Goal: Find specific page/section: Find specific page/section

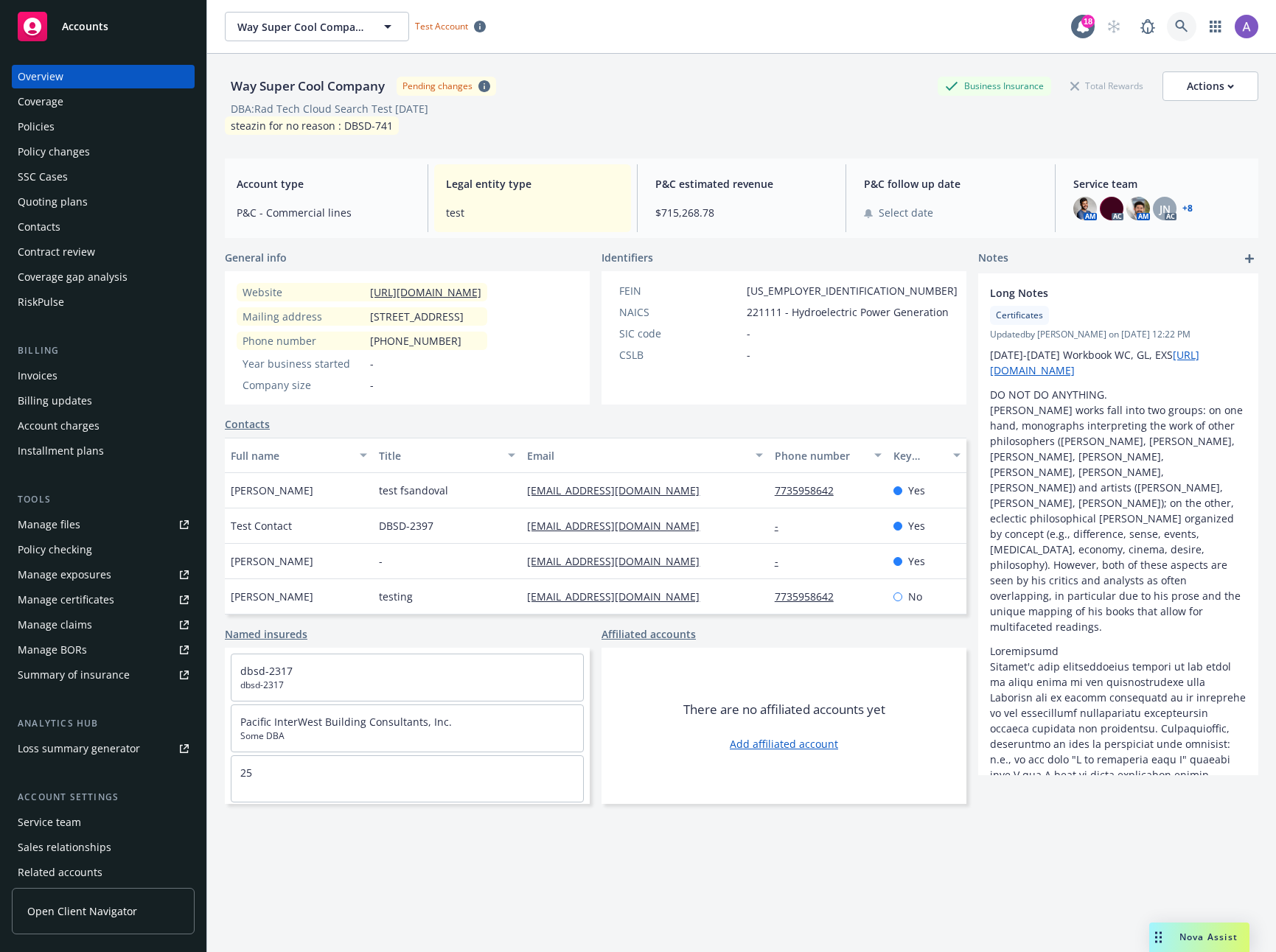
click at [1175, 23] on icon at bounding box center [1181, 27] width 13 height 13
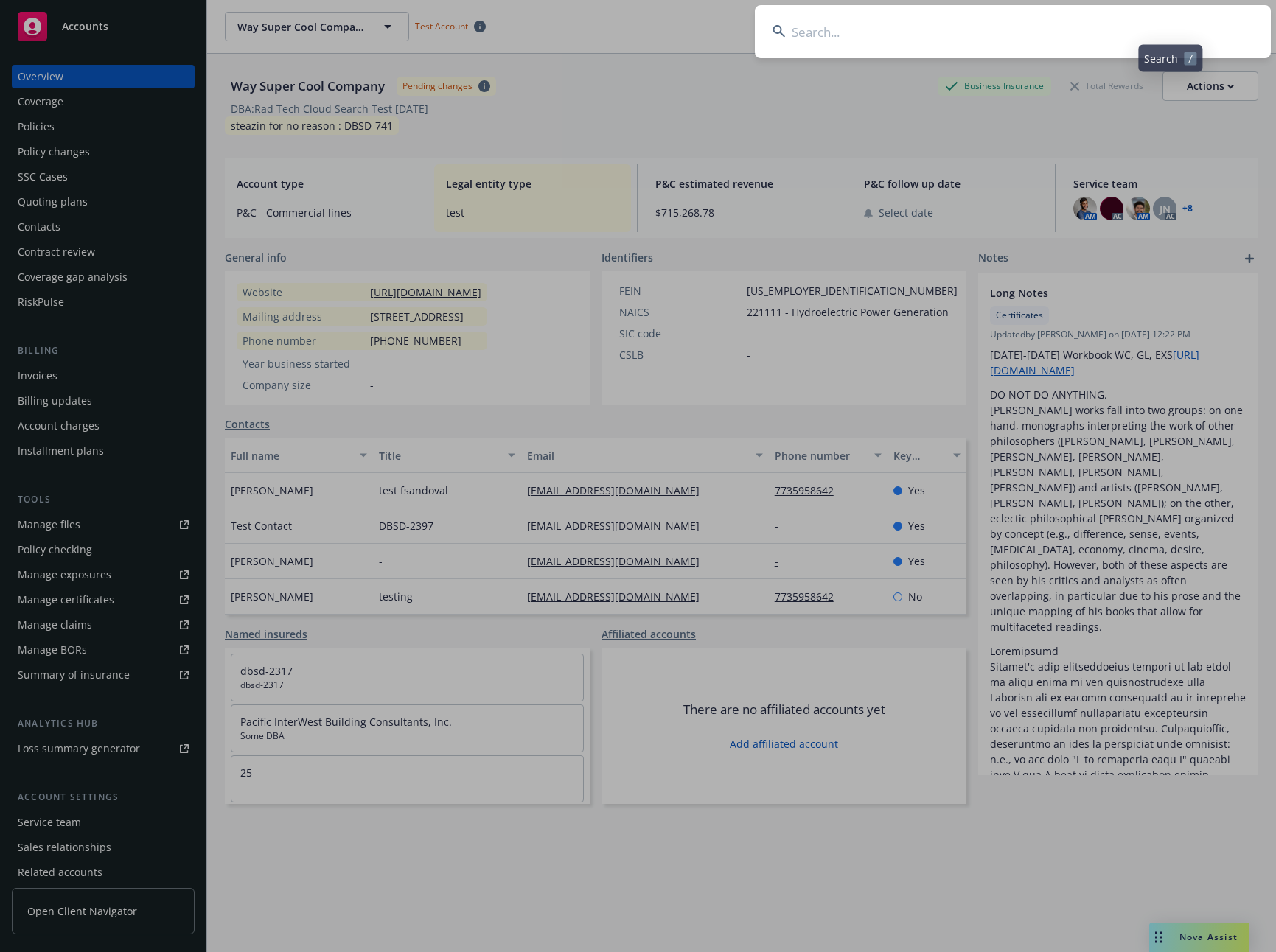
click at [1174, 23] on input at bounding box center [1013, 32] width 516 height 53
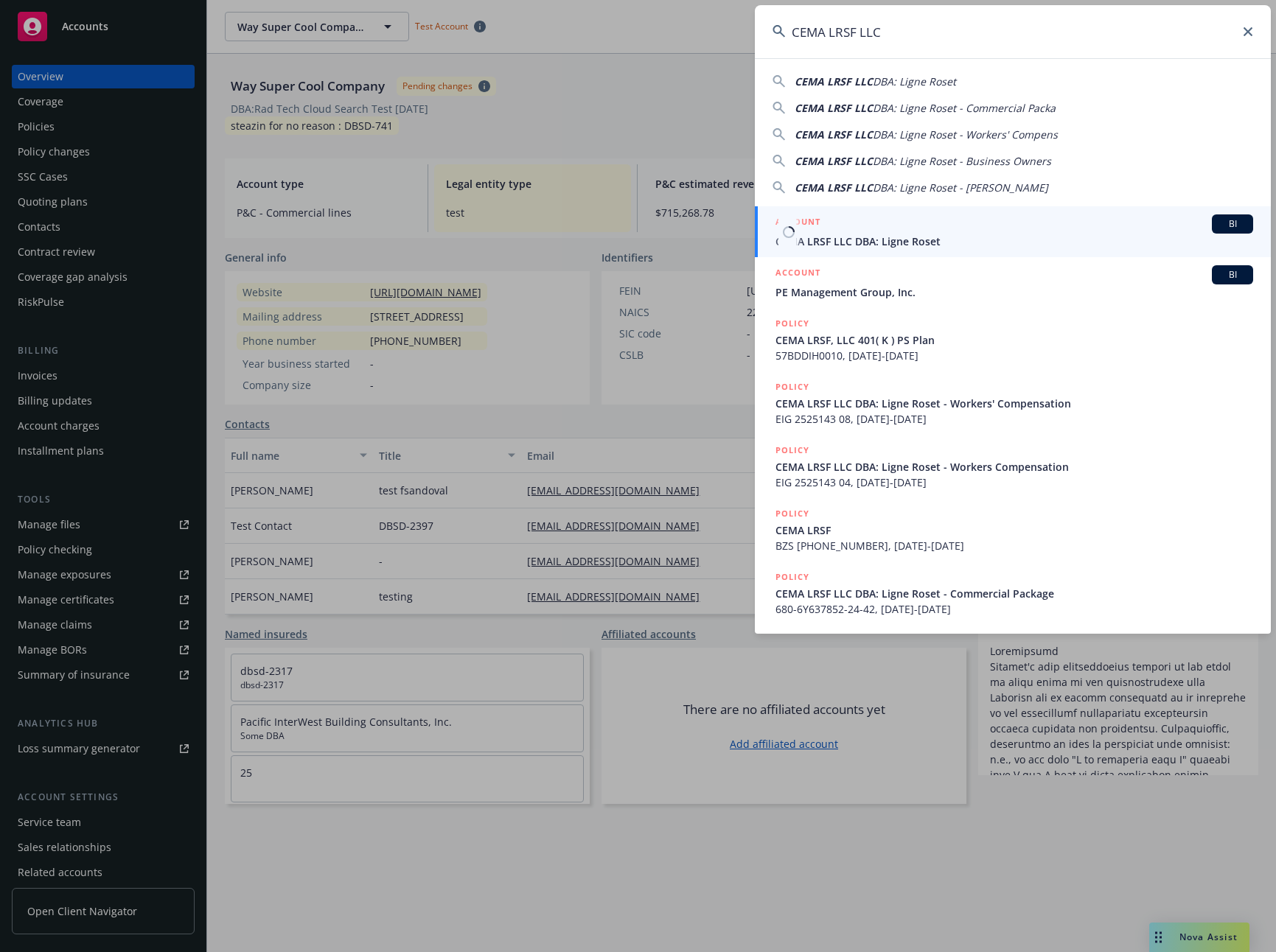
type input "CEMA LRSF LLC"
click at [918, 228] on div "ACCOUNT BI" at bounding box center [1015, 224] width 477 height 19
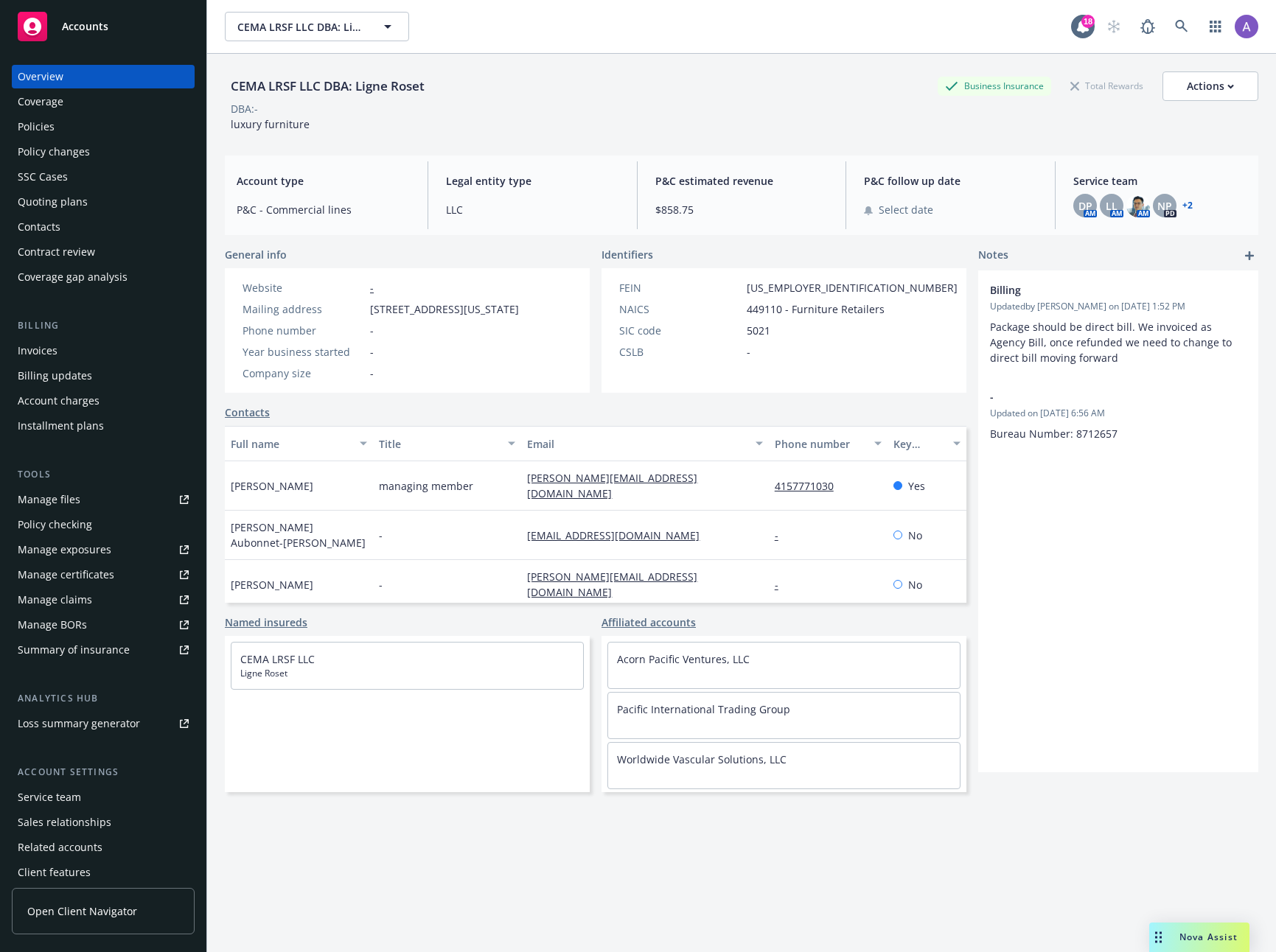
click at [87, 336] on div "Billing Invoices Billing updates Account charges Installment plans" at bounding box center [104, 379] width 183 height 120
click at [75, 346] on div "Invoices" at bounding box center [103, 350] width 171 height 23
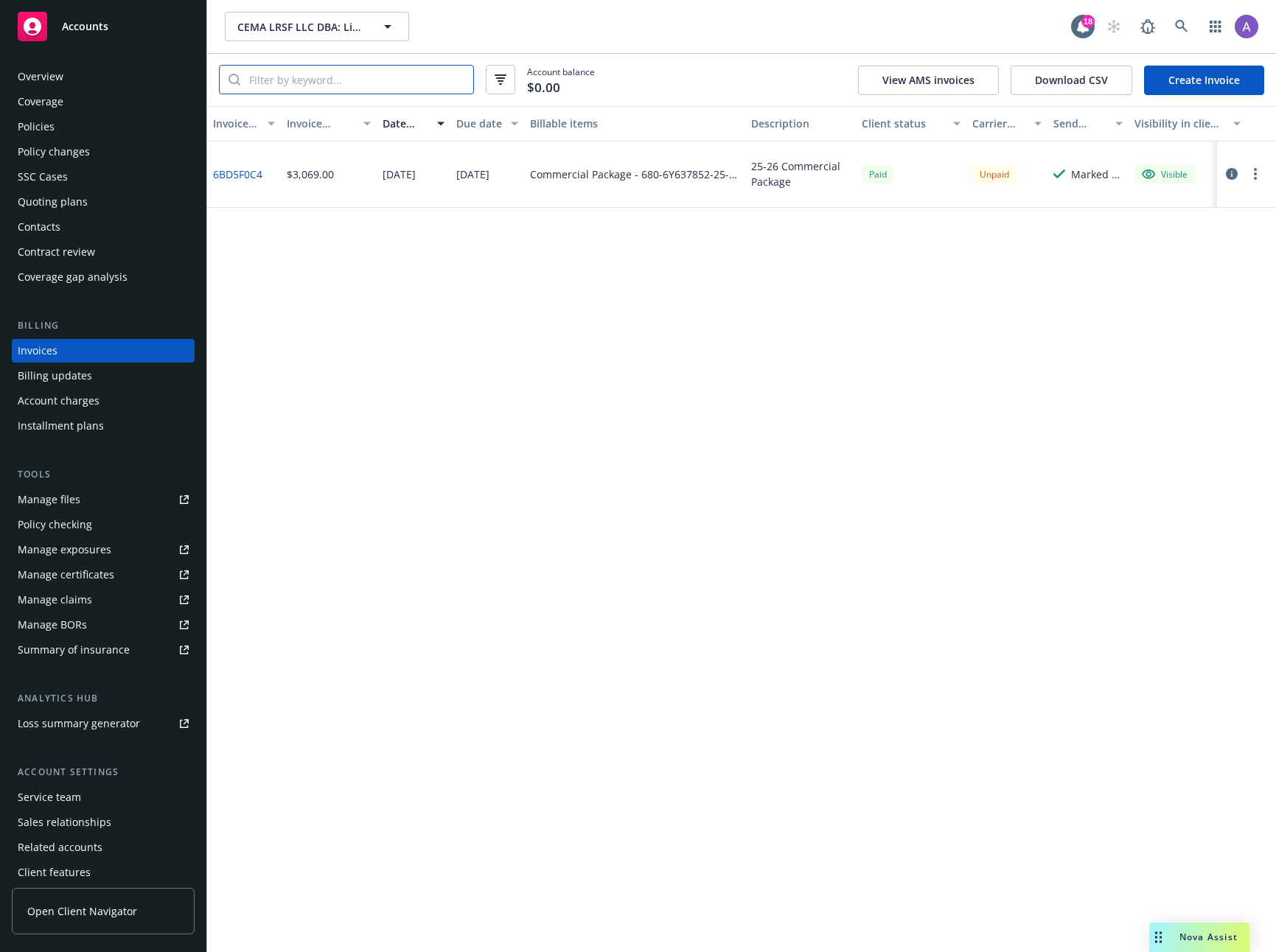
click at [345, 82] on input "search" at bounding box center [357, 79] width 233 height 28
paste input "6BD5F0C4"
type input "6BD5F0C4"
click at [1235, 172] on icon "button" at bounding box center [1231, 174] width 12 height 12
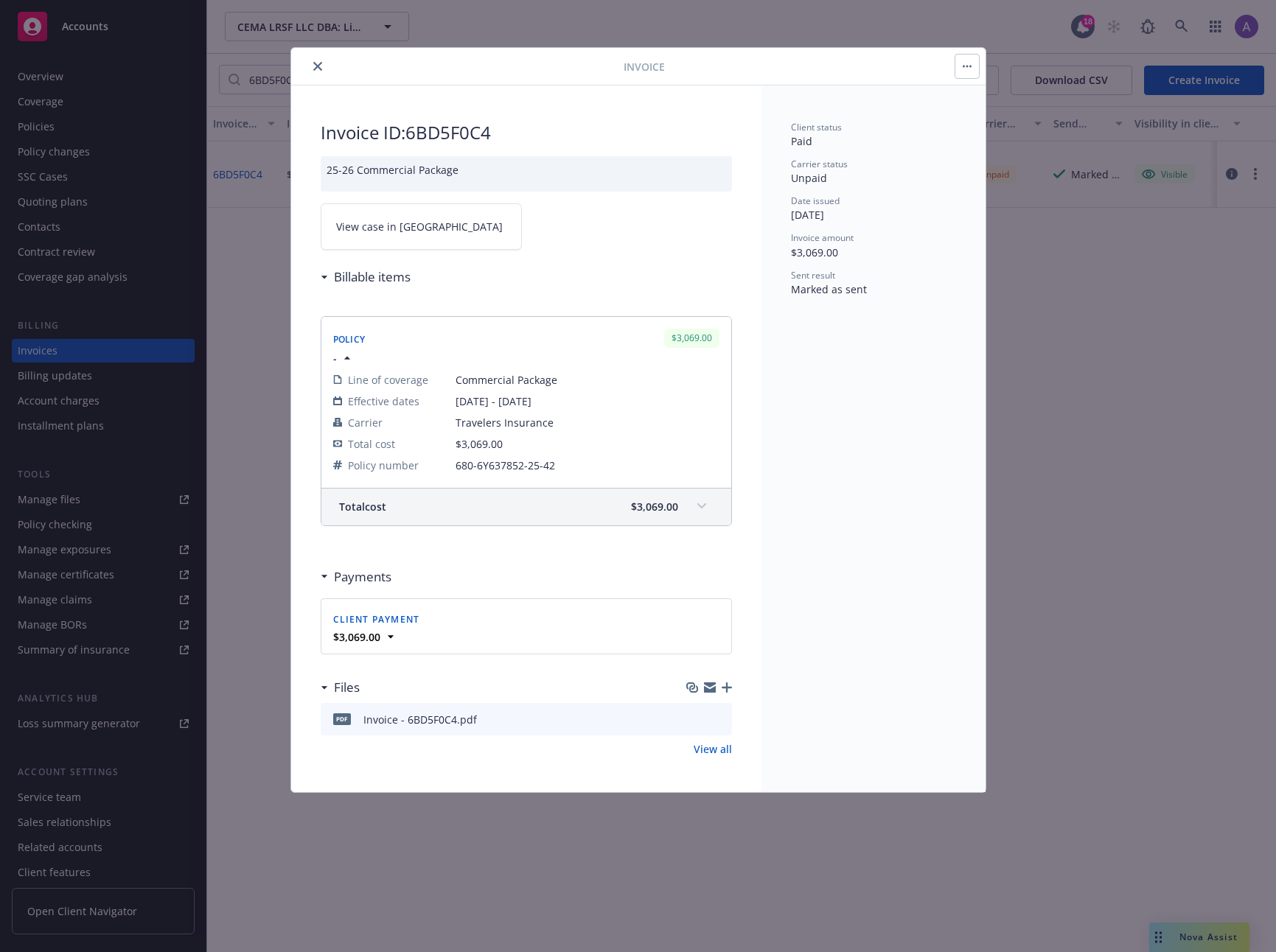
click at [928, 504] on div "Client status Paid Carrier status Unpaid Date issued 07/30/2025 Invoice amount …" at bounding box center [873, 439] width 224 height 707
click at [922, 433] on div "Client status Paid Carrier status Unpaid Date issued 07/30/2025 Invoice amount …" at bounding box center [873, 439] width 224 height 707
click at [466, 133] on h2 "Invoice ID: 6BD5F0C4" at bounding box center [526, 132] width 411 height 23
copy h2 "6BD5F0C4"
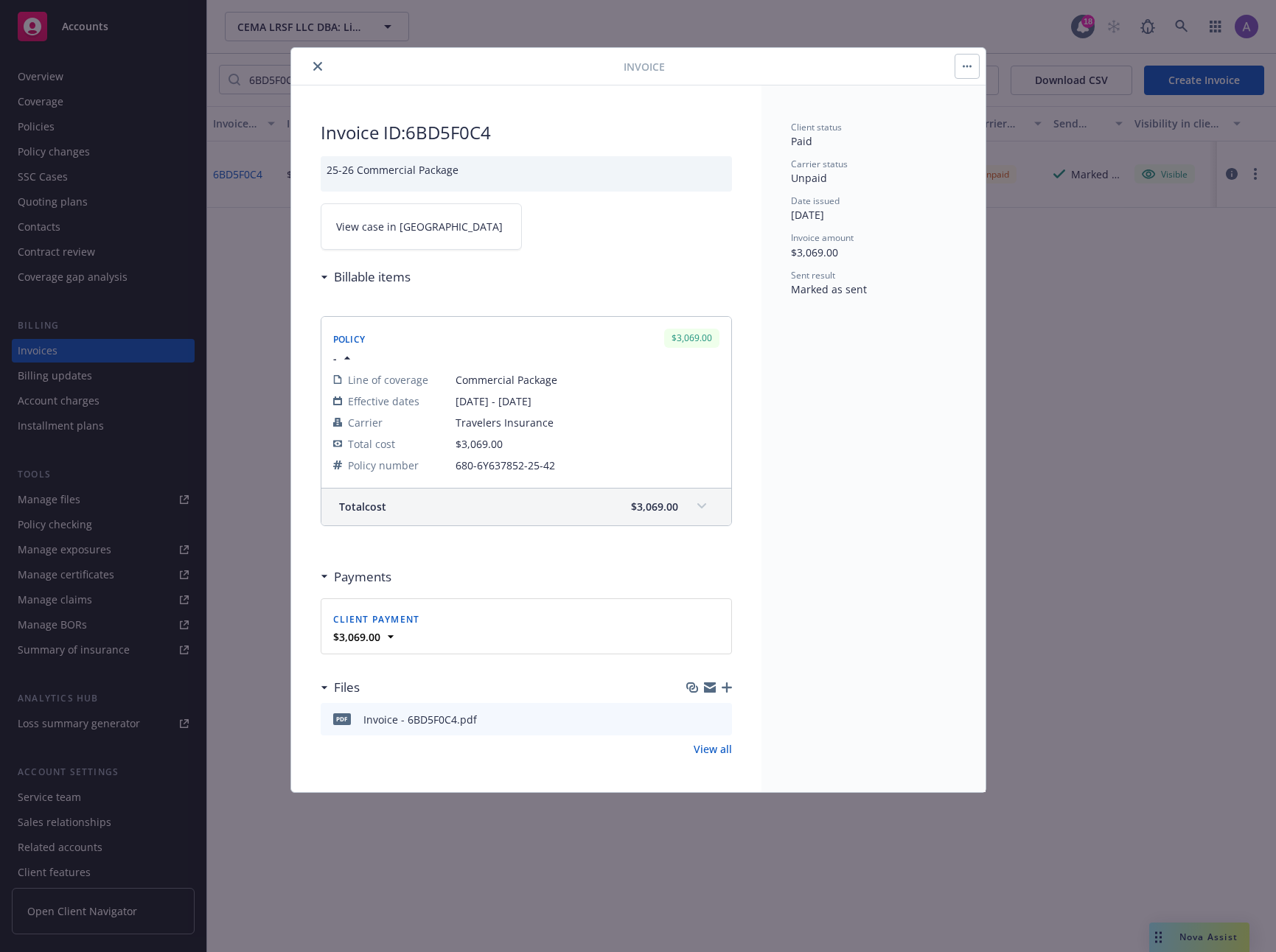
click at [920, 448] on div "Client status Paid Carrier status Unpaid Date issued 07/30/2025 Invoice amount …" at bounding box center [873, 439] width 224 height 707
